Goal: Information Seeking & Learning: Check status

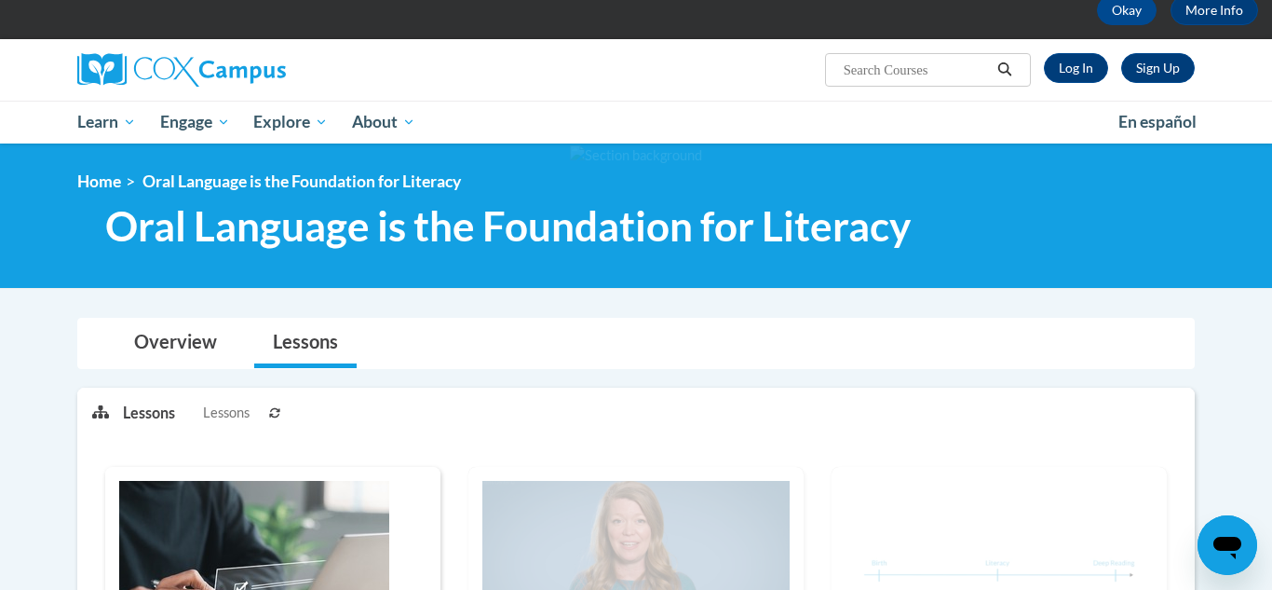
scroll to position [75, 0]
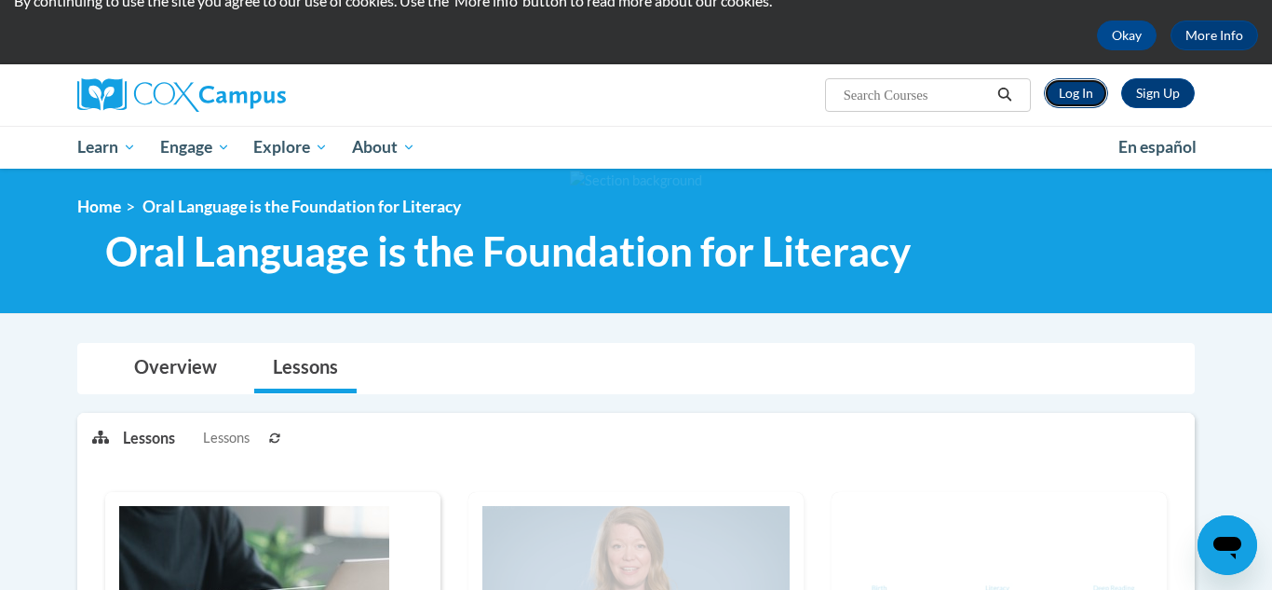
click at [1096, 92] on link "Log In" at bounding box center [1076, 93] width 64 height 30
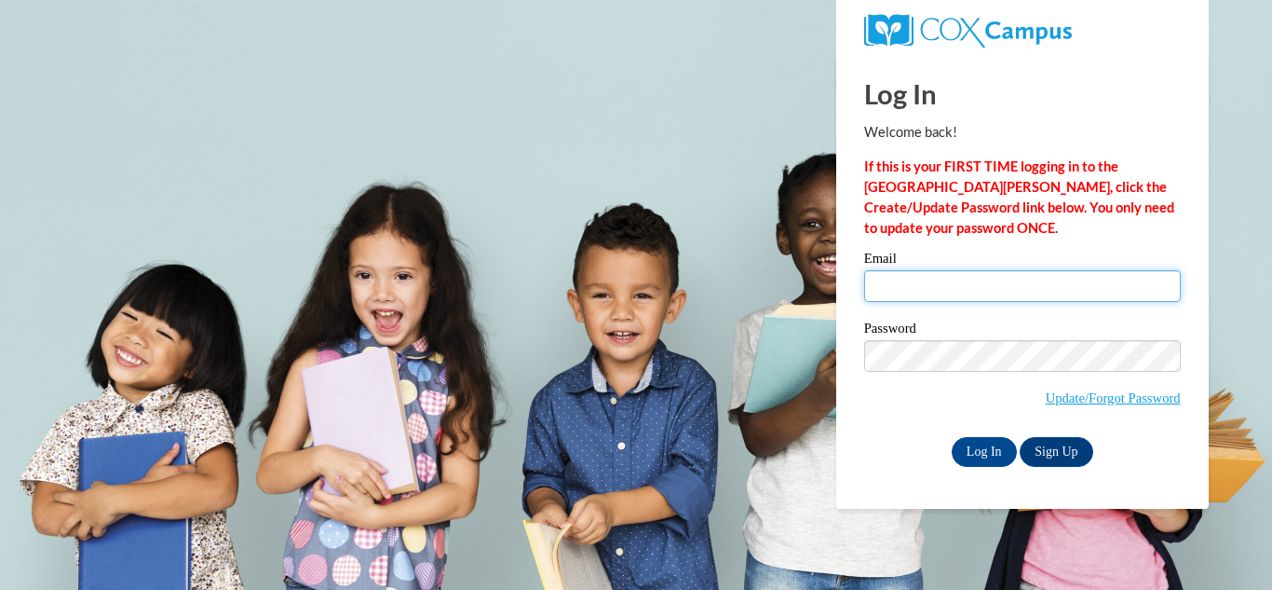
click at [889, 276] on input "Email" at bounding box center [1022, 286] width 317 height 32
type input "kibarra34@gmail.com"
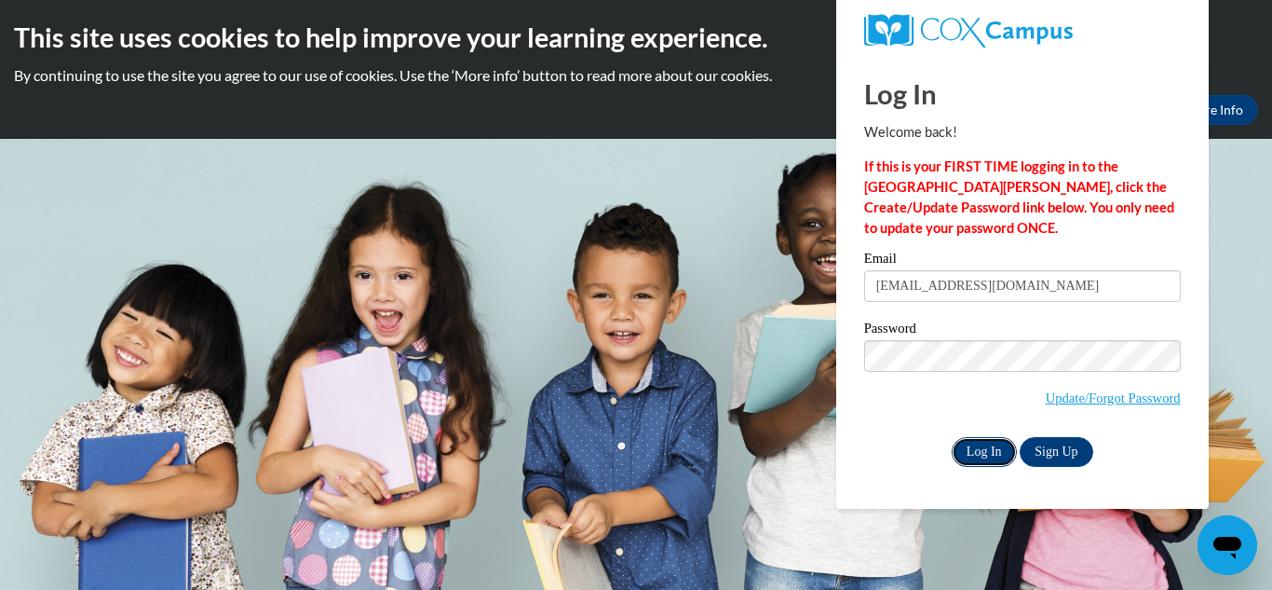
click at [994, 451] on input "Log In" at bounding box center [984, 452] width 65 height 30
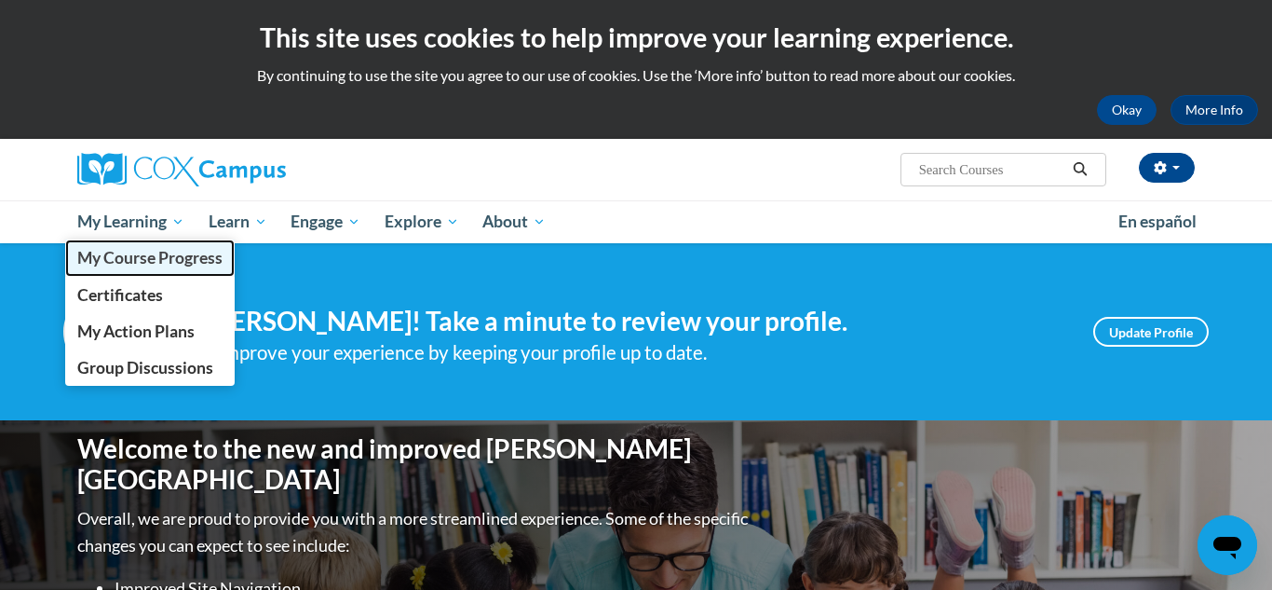
click at [122, 267] on span "My Course Progress" at bounding box center [149, 258] width 145 height 20
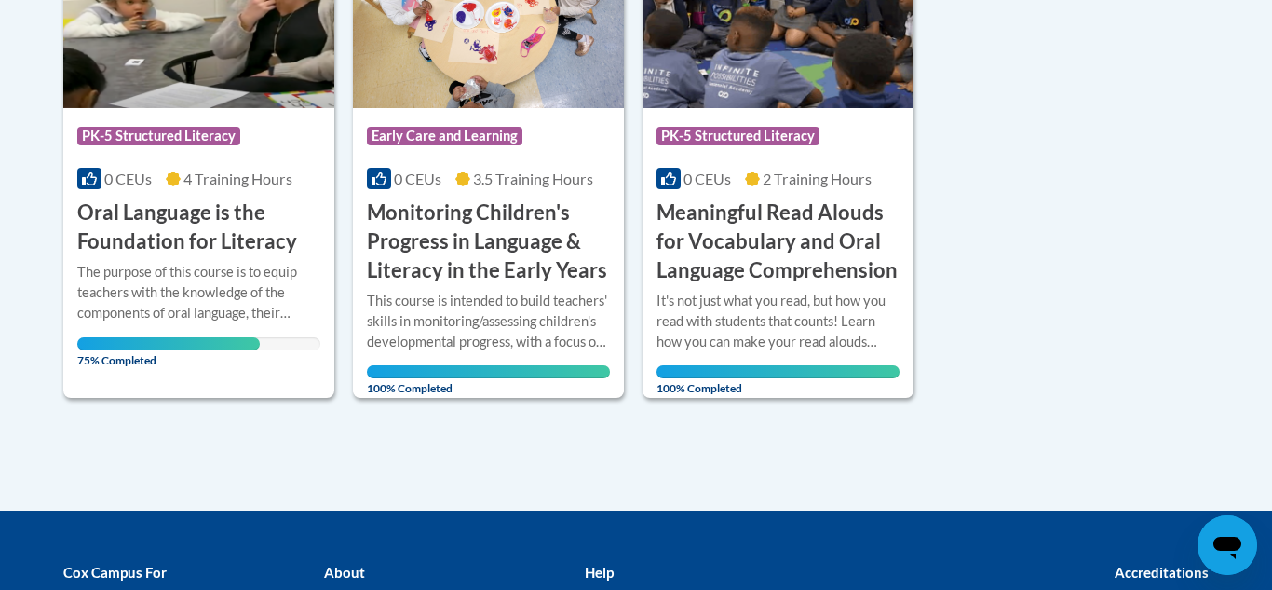
scroll to position [559, 0]
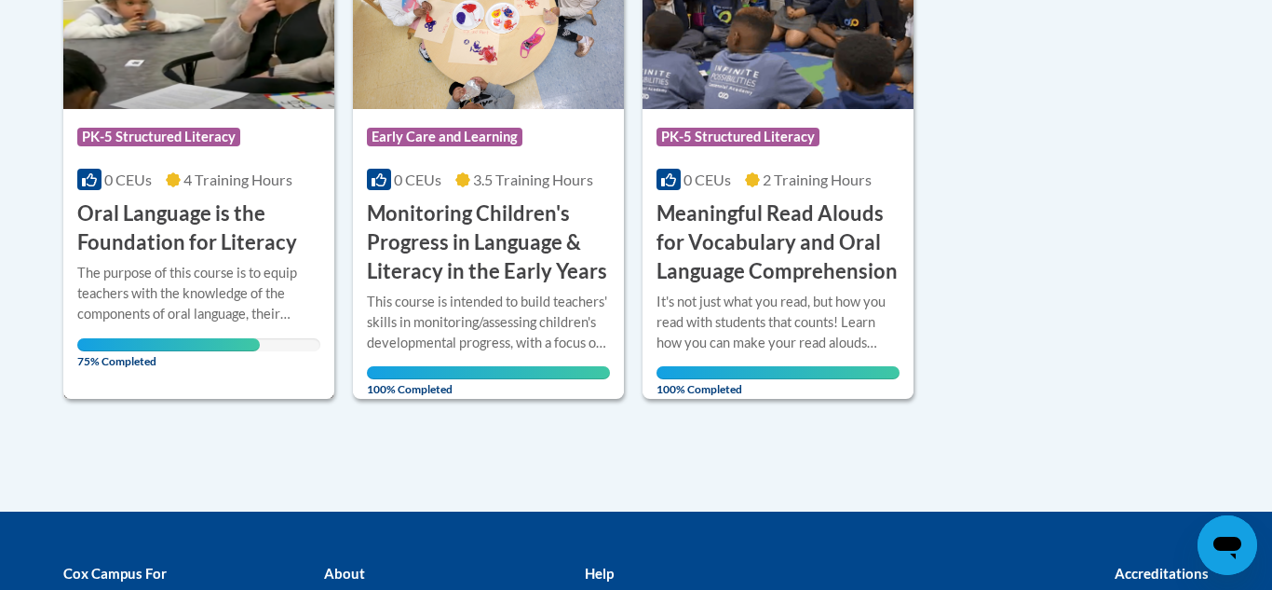
click at [278, 130] on div "Course Category: PK-5 Structured Literacy" at bounding box center [198, 139] width 243 height 42
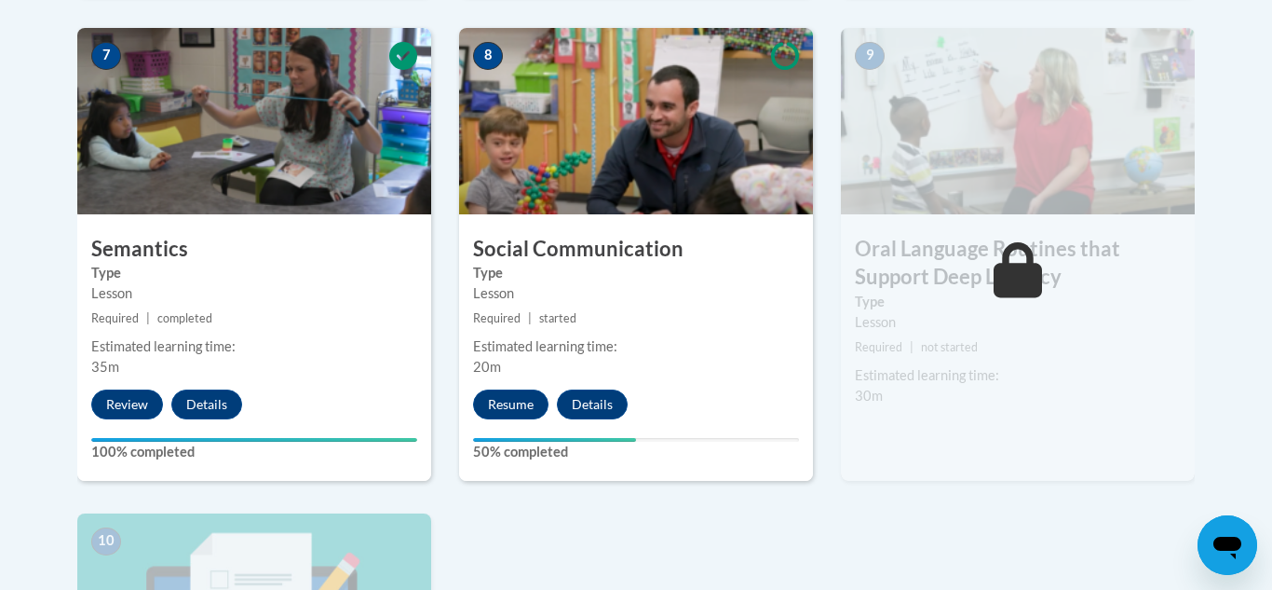
scroll to position [1677, 0]
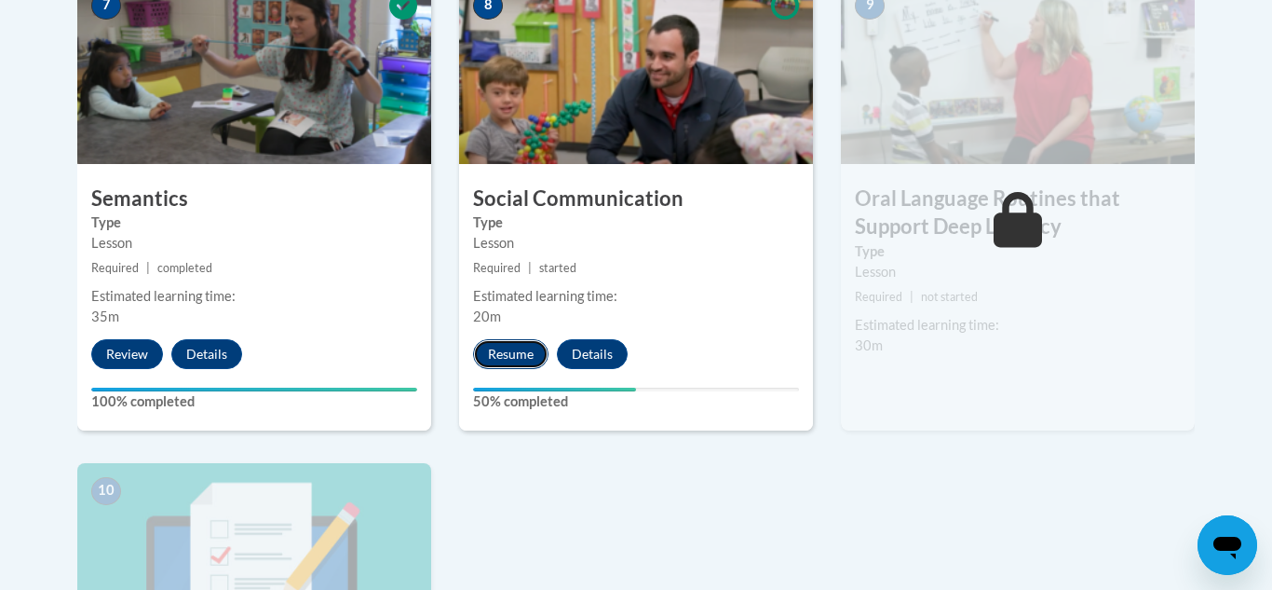
click at [490, 354] on button "Resume" at bounding box center [510, 354] width 75 height 30
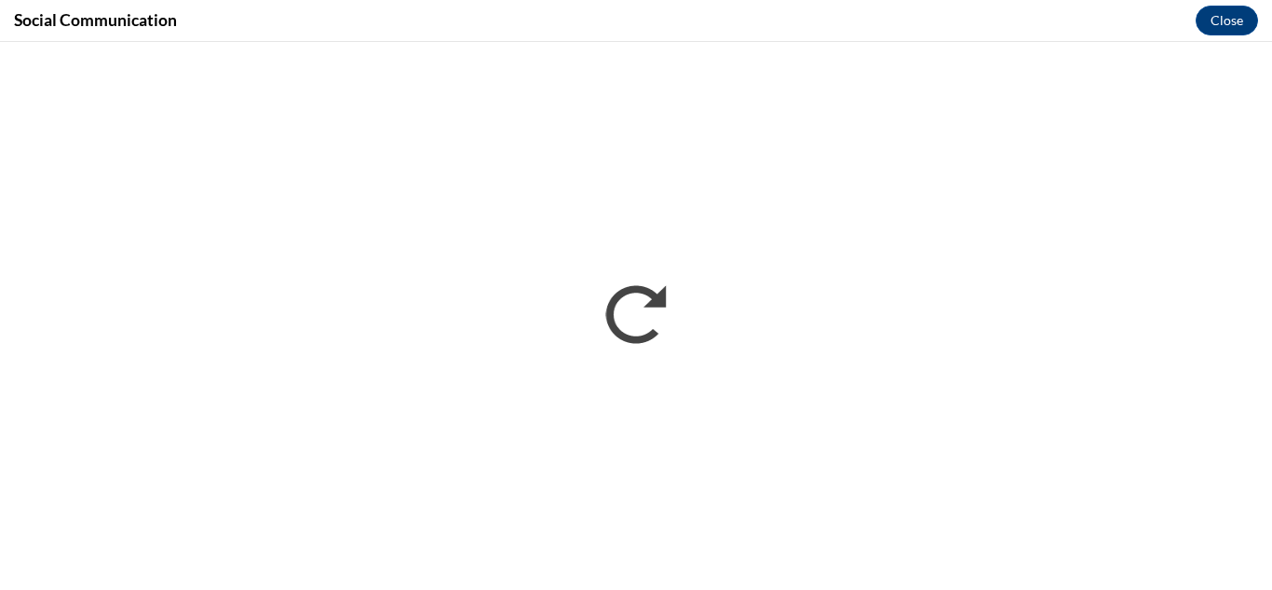
scroll to position [0, 0]
